Goal: Find specific page/section

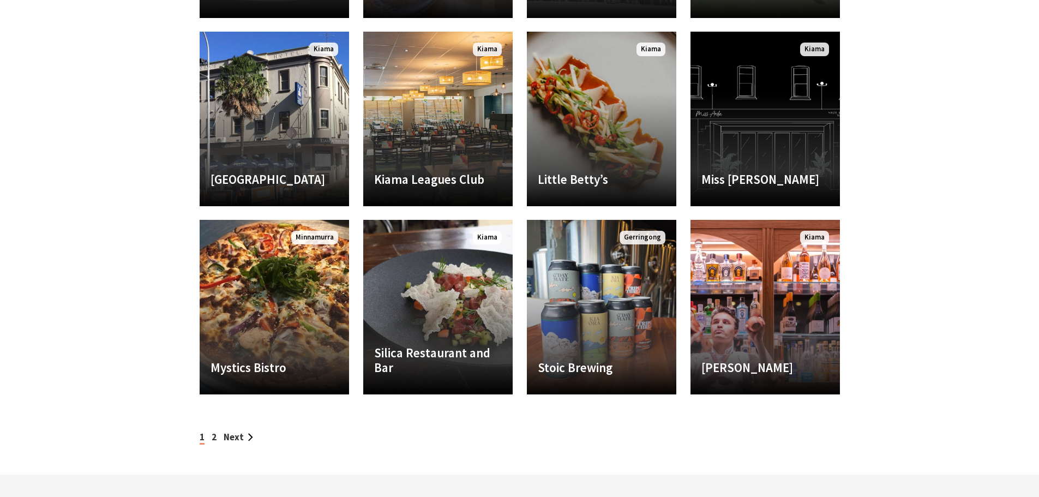
scroll to position [763, 0]
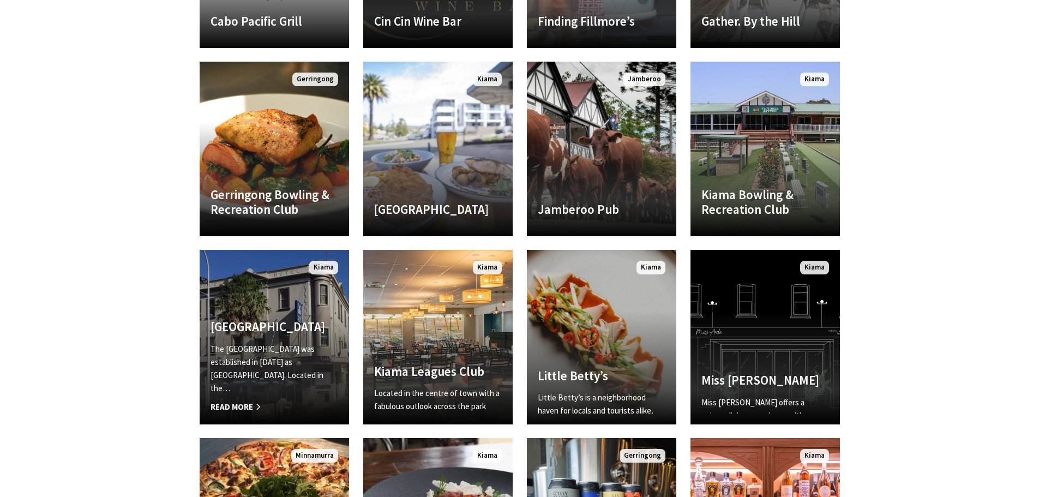
click at [285, 315] on link "Another Image Used Kiama Inn Hotel The Kiama Inn Hotel was established in 1888 …" at bounding box center [274, 337] width 149 height 174
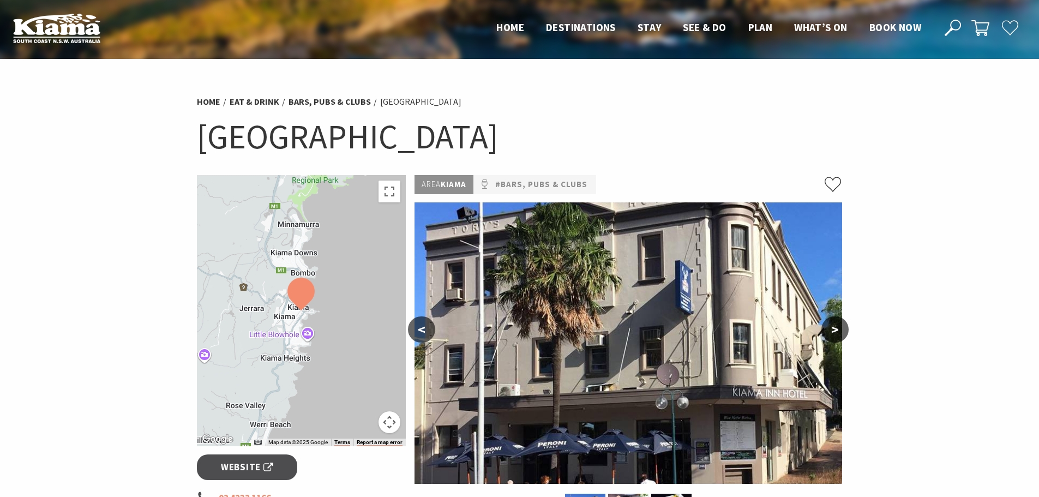
scroll to position [273, 0]
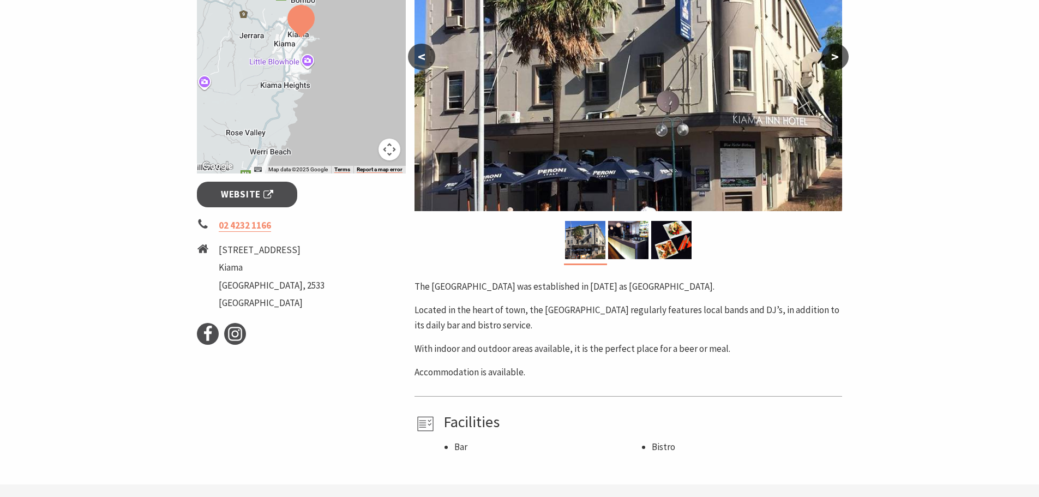
click at [830, 61] on button ">" at bounding box center [834, 57] width 27 height 26
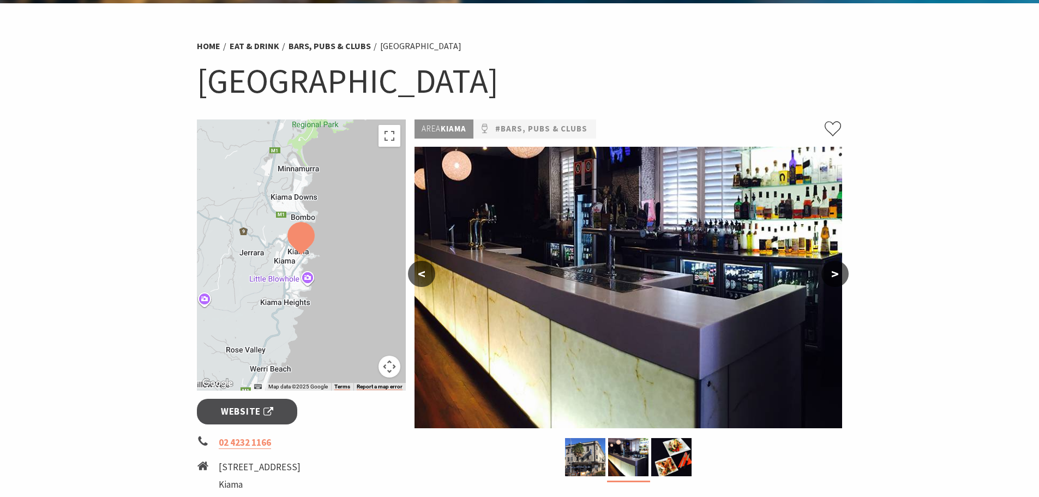
scroll to position [55, 0]
